Goal: Task Accomplishment & Management: Manage account settings

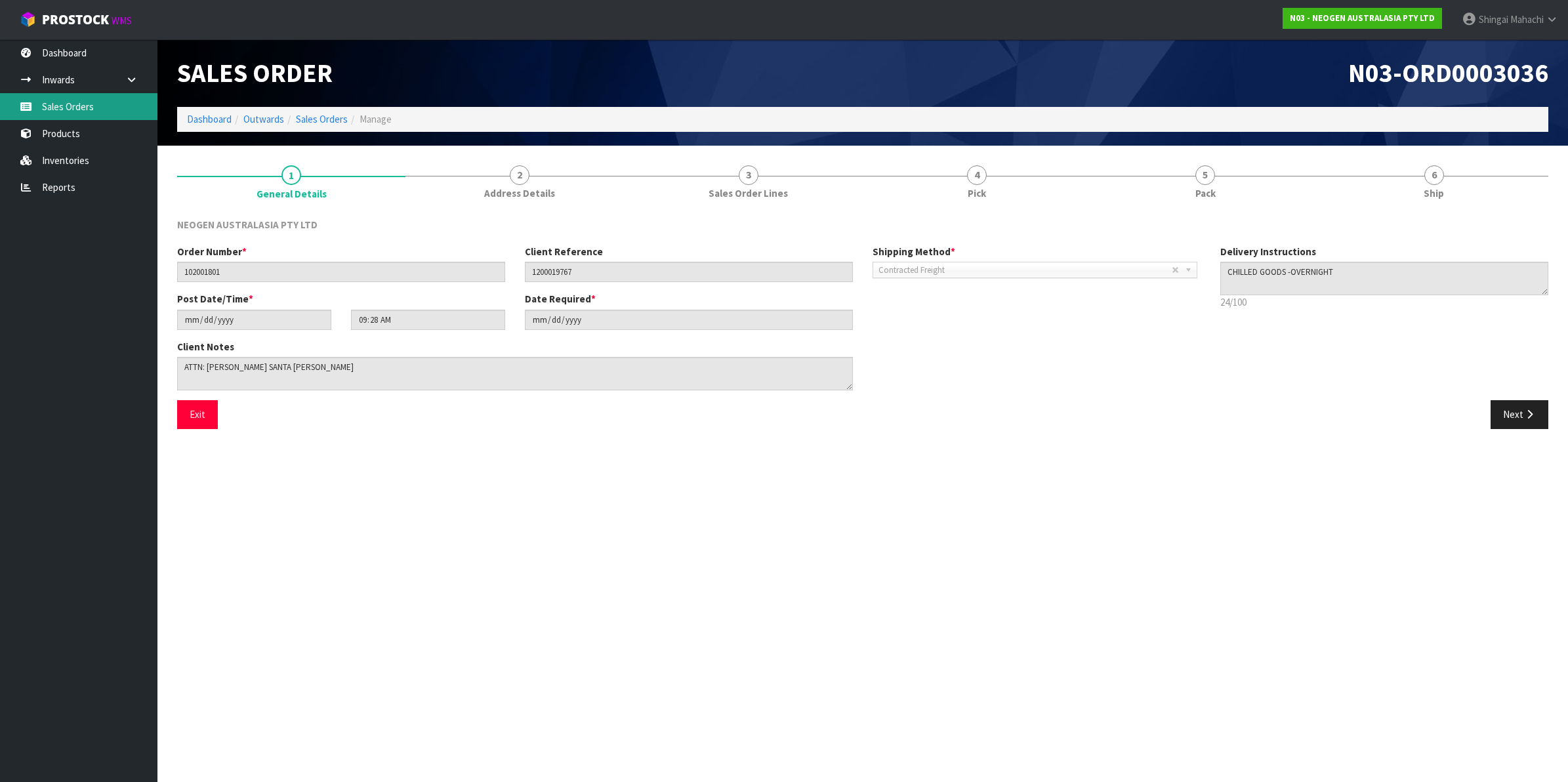
click at [54, 106] on link "Sales Orders" at bounding box center [78, 107] width 158 height 27
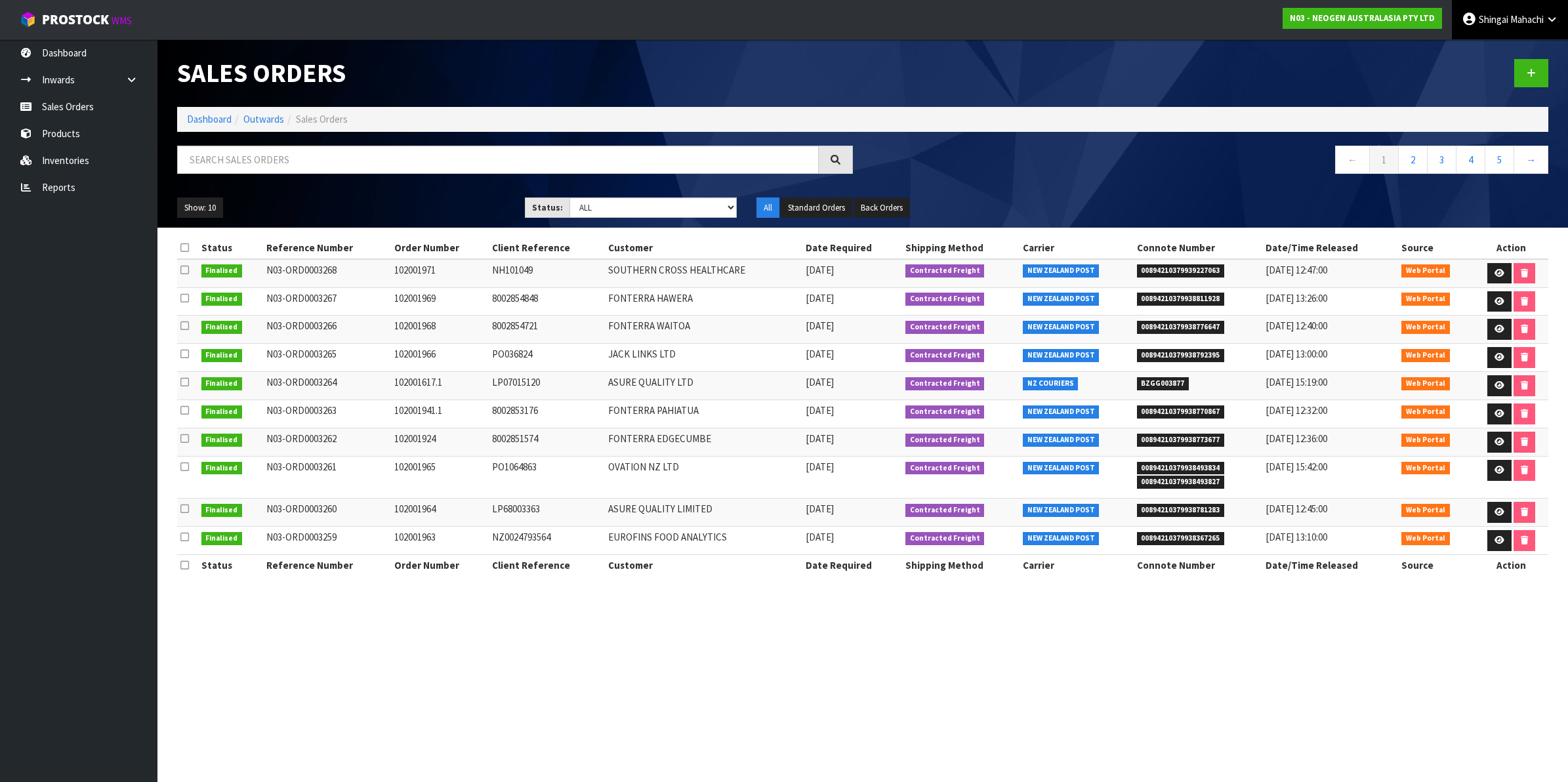
click at [1549, 13] on link "[PERSON_NAME]" at bounding box center [1510, 19] width 116 height 39
click at [1510, 44] on link "Logout" at bounding box center [1515, 52] width 103 height 18
